Goal: Task Accomplishment & Management: Complete application form

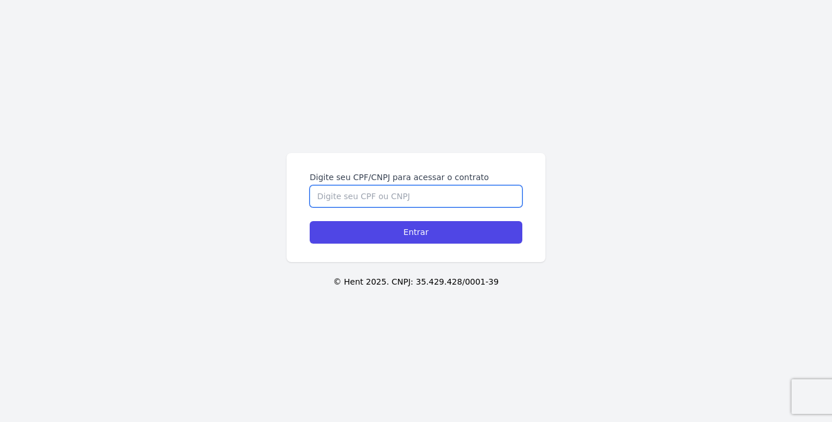
click at [395, 191] on input "Digite seu CPF/CNPJ para acessar o contrato" at bounding box center [416, 197] width 213 height 22
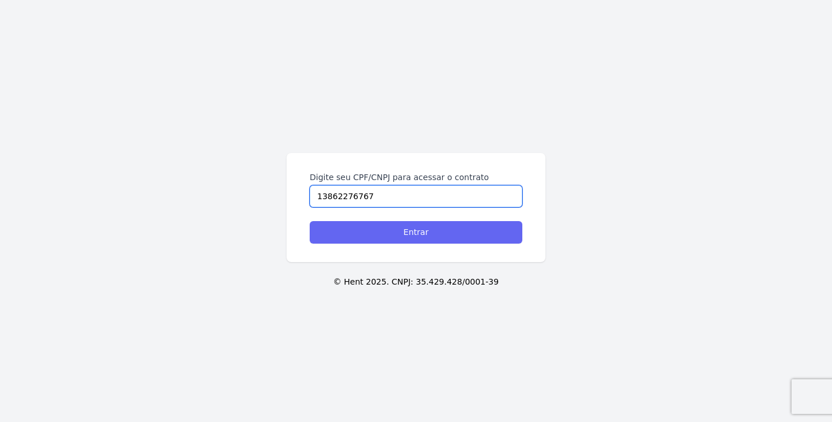
type input "13862276767"
click at [310, 221] on input "Entrar" at bounding box center [416, 232] width 213 height 23
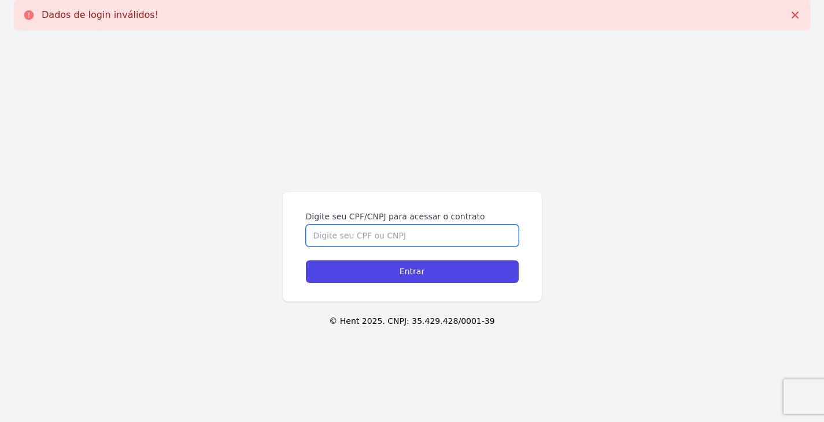
click at [409, 235] on input "Digite seu CPF/CNPJ para acessar o contrato" at bounding box center [412, 236] width 213 height 22
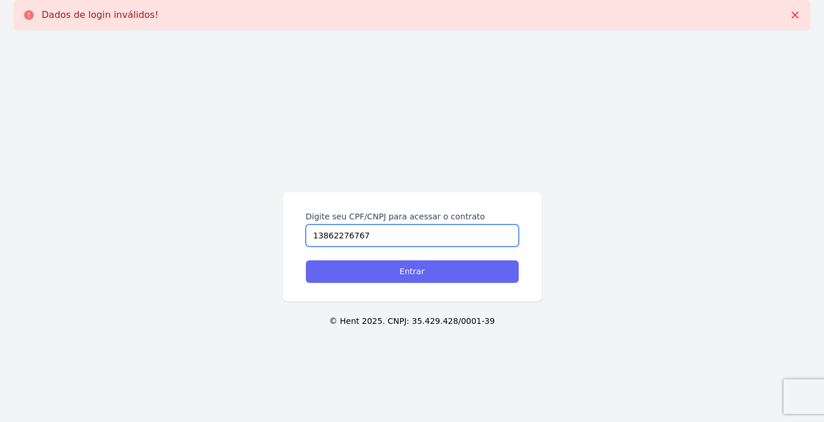
type input "13862276767"
click at [436, 279] on input "Entrar" at bounding box center [412, 272] width 213 height 23
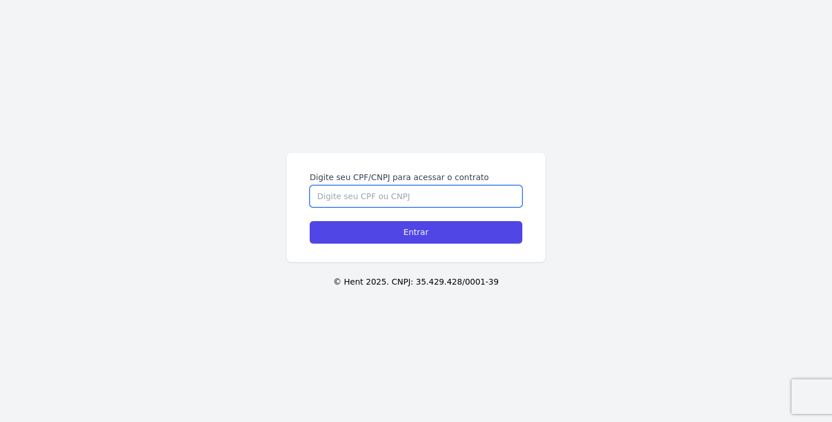
click at [321, 201] on input "Digite seu CPF/CNPJ para acessar o contrato" at bounding box center [416, 197] width 213 height 22
type input "13862276767"
click at [310, 221] on input "Entrar" at bounding box center [416, 232] width 213 height 23
